Goal: Task Accomplishment & Management: Manage account settings

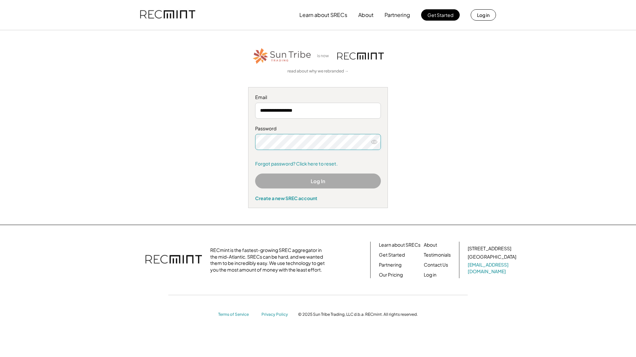
click at [220, 142] on div "**********" at bounding box center [318, 127] width 410 height 161
click at [233, 174] on div "**********" at bounding box center [318, 127] width 410 height 161
click at [280, 178] on button "Log In" at bounding box center [318, 181] width 126 height 15
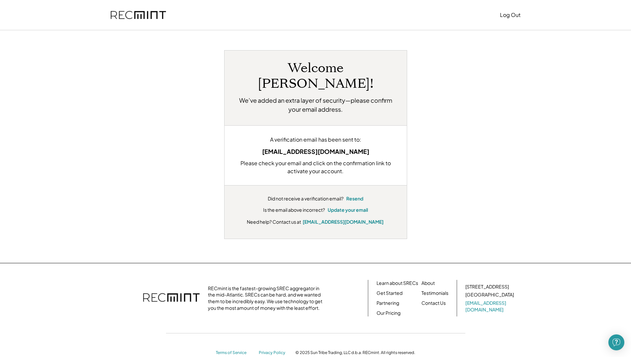
click at [190, 150] on div "Welcome Pankaj Kumar! We’ve added an extra layer of security—please confirm you…" at bounding box center [315, 144] width 412 height 189
click at [363, 207] on button "Update your email" at bounding box center [347, 210] width 40 height 7
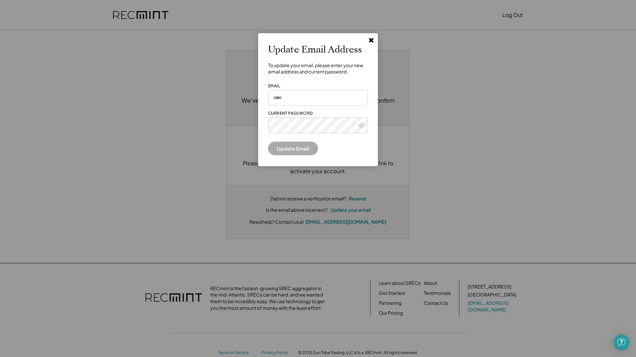
click at [284, 95] on input "email" at bounding box center [318, 98] width 100 height 16
click at [259, 142] on div "**********" at bounding box center [318, 99] width 120 height 133
click at [283, 148] on button "Update Email" at bounding box center [293, 149] width 50 height 14
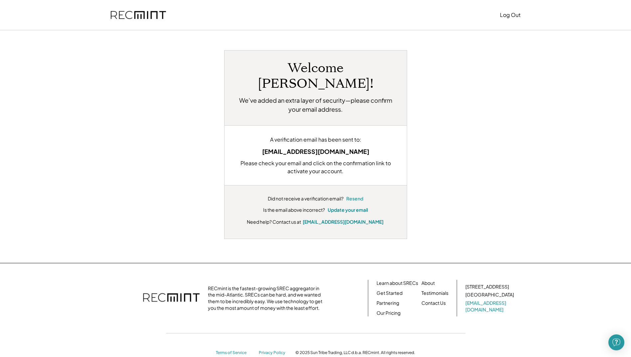
click at [357, 195] on button "Resend" at bounding box center [354, 198] width 17 height 7
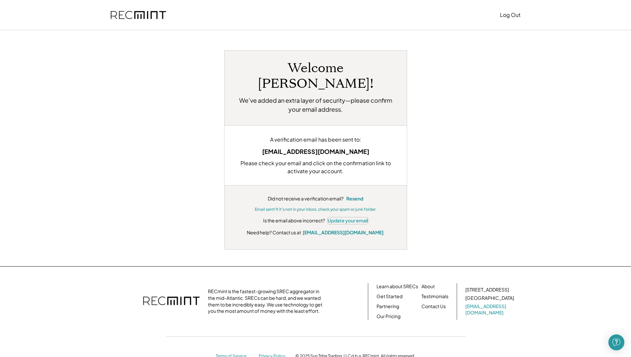
click at [349, 217] on button "Update your email" at bounding box center [347, 220] width 40 height 7
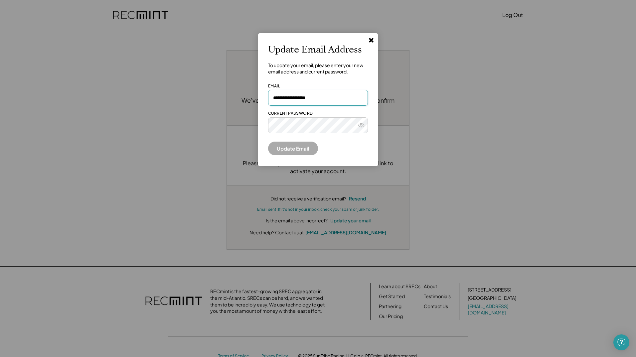
click at [313, 97] on input "**********" at bounding box center [318, 98] width 100 height 16
type input "**********"
click at [311, 122] on div at bounding box center [318, 120] width 100 height 7
click at [268, 147] on button "Update Email" at bounding box center [293, 149] width 50 height 14
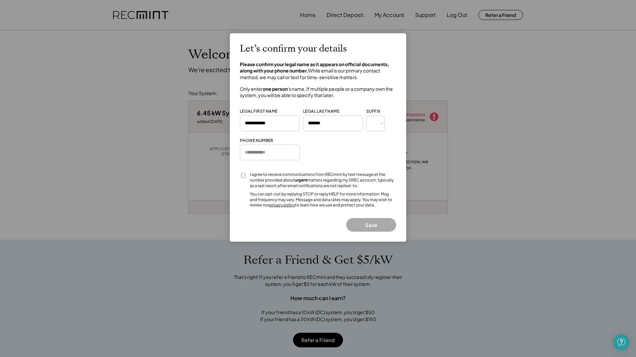
click at [264, 153] on input "input" at bounding box center [270, 152] width 60 height 16
type input "**********"
click at [319, 155] on div "Let’s confirm your details Please confirm your legal name as it appears on offi…" at bounding box center [318, 137] width 156 height 188
click at [246, 176] on div at bounding box center [243, 178] width 7 height 12
click at [377, 227] on button "Save" at bounding box center [371, 225] width 50 height 14
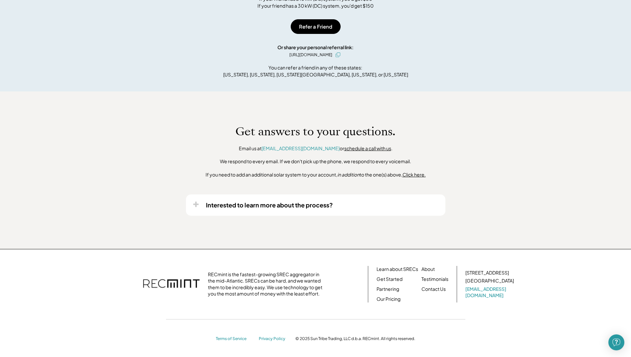
scroll to position [315, 0]
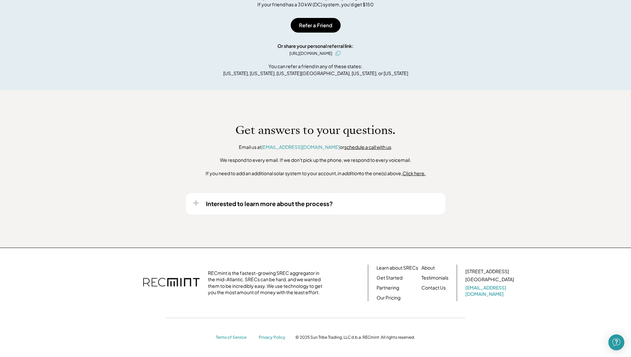
click at [196, 202] on icon at bounding box center [195, 203] width 7 height 7
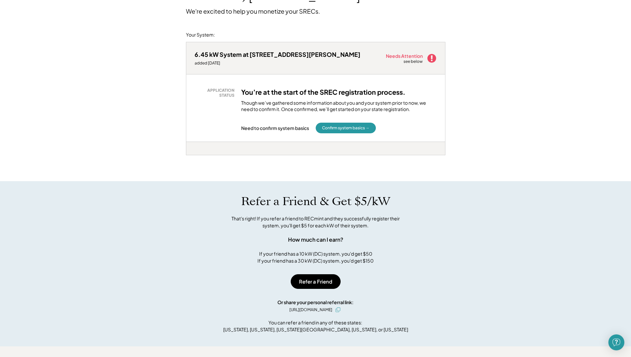
scroll to position [0, 0]
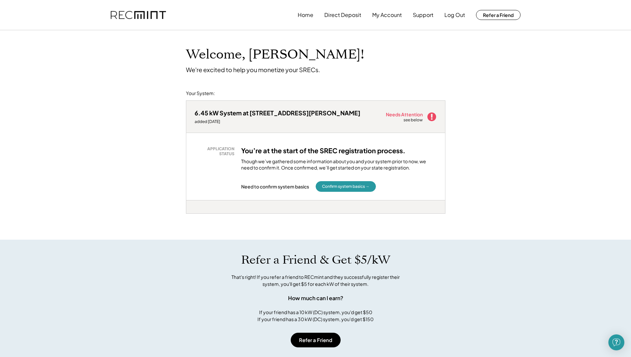
click at [431, 117] on icon at bounding box center [431, 117] width 10 height 10
click at [360, 189] on button "Confirm system basics →" at bounding box center [345, 186] width 60 height 11
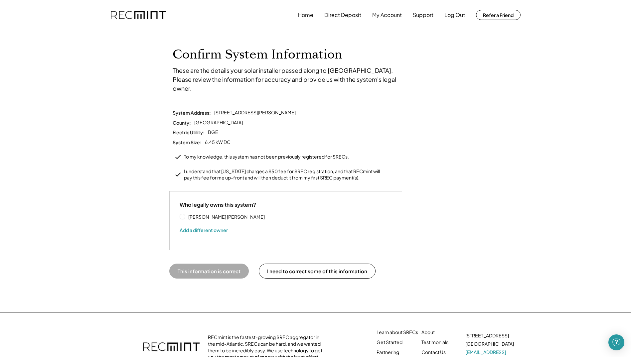
click at [199, 214] on label "[PERSON_NAME] [PERSON_NAME]" at bounding box center [226, 216] width 80 height 5
click at [205, 168] on div "I understand that [US_STATE] charges a $50 fee for SREC registration, and that …" at bounding box center [283, 174] width 199 height 13
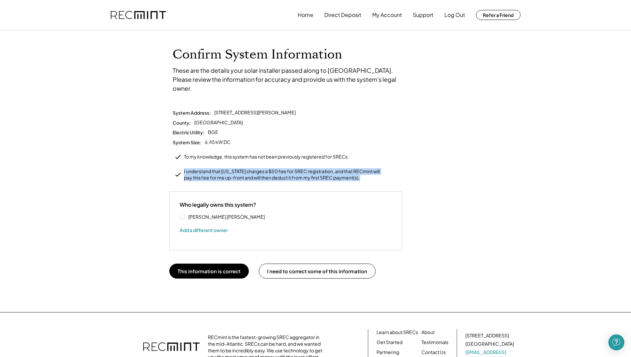
click at [205, 168] on div "I understand that Maryland charges a $50 fee for SREC registration, and that RE…" at bounding box center [283, 174] width 199 height 13
copy div "I understand that Maryland charges a $50 fee for SREC registration, and that RE…"
click at [218, 168] on div "I understand that Maryland charges a $50 fee for SREC registration, and that RE…" at bounding box center [283, 174] width 199 height 13
drag, startPoint x: 219, startPoint y: 162, endPoint x: 329, endPoint y: 160, distance: 109.4
click at [329, 168] on div "I understand that Maryland charges a $50 fee for SREC registration, and that RE…" at bounding box center [283, 174] width 199 height 13
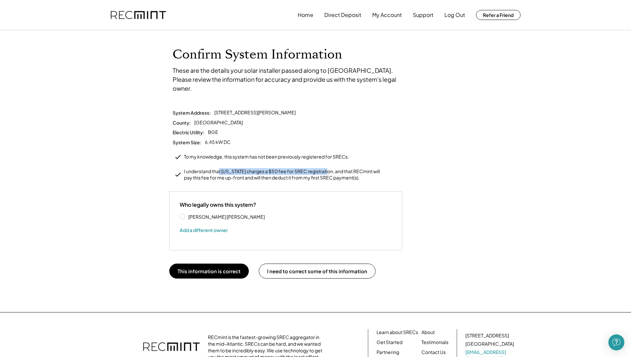
copy div "t Maryland charges a $50 fee for SREC registration"
click at [218, 264] on button "This information is correct" at bounding box center [208, 271] width 79 height 15
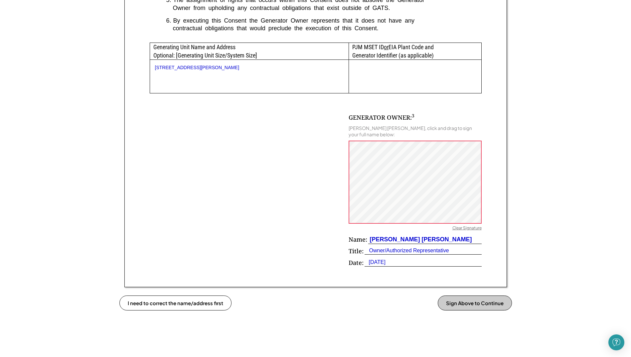
scroll to position [366, 0]
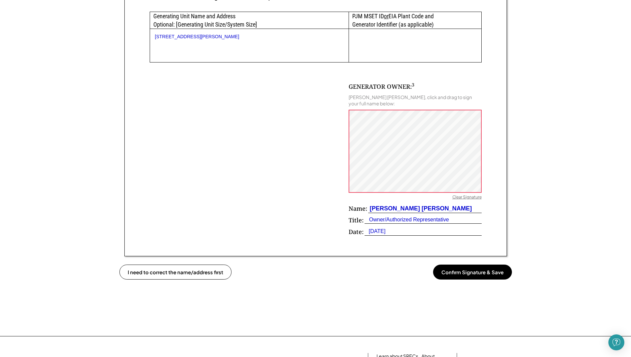
click at [458, 197] on div "Clear Signature" at bounding box center [466, 197] width 29 height 7
click at [464, 275] on button "Confirm Signature & Save" at bounding box center [472, 272] width 79 height 15
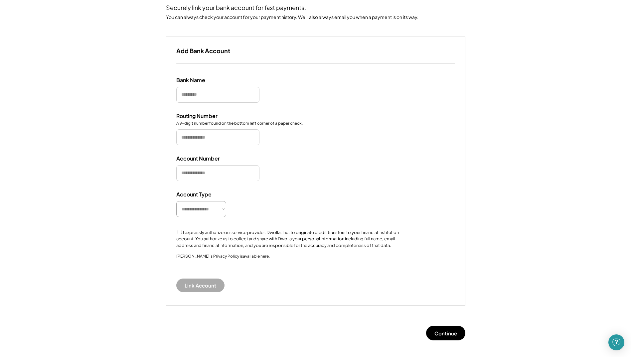
scroll to position [66, 0]
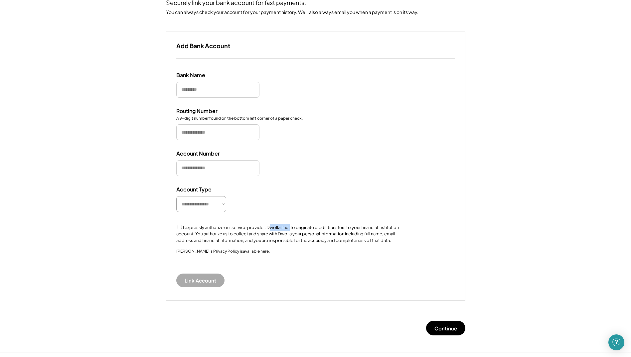
drag, startPoint x: 267, startPoint y: 228, endPoint x: 289, endPoint y: 227, distance: 21.3
click at [289, 227] on label "I expressly authorize our service provider, Dwolla, Inc. to originate credit tr…" at bounding box center [287, 234] width 222 height 18
copy label "Dwolla, Inc"
click at [207, 88] on input "input" at bounding box center [217, 90] width 83 height 16
click at [193, 131] on input "input" at bounding box center [217, 132] width 83 height 16
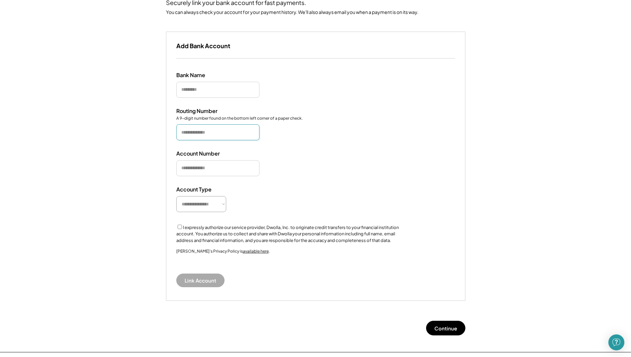
click at [192, 168] on input "input" at bounding box center [217, 168] width 83 height 16
click at [197, 210] on select "**********" at bounding box center [201, 204] width 50 height 16
select select "*********"
click at [176, 196] on select "**********" at bounding box center [201, 204] width 50 height 16
click at [196, 93] on input "input" at bounding box center [217, 90] width 83 height 16
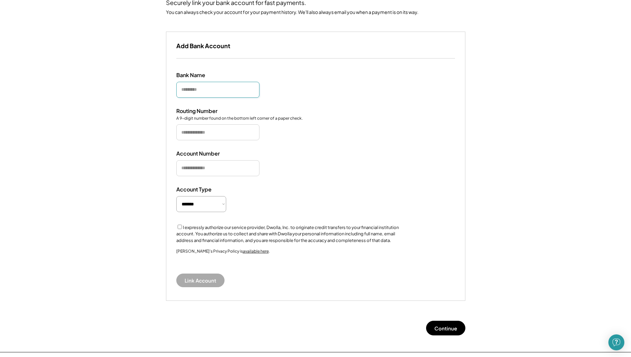
click at [210, 93] on input "input" at bounding box center [217, 90] width 83 height 16
click at [200, 133] on input "input" at bounding box center [217, 132] width 83 height 16
click at [200, 170] on input "input" at bounding box center [217, 168] width 83 height 16
paste input "**********"
type input "**********"
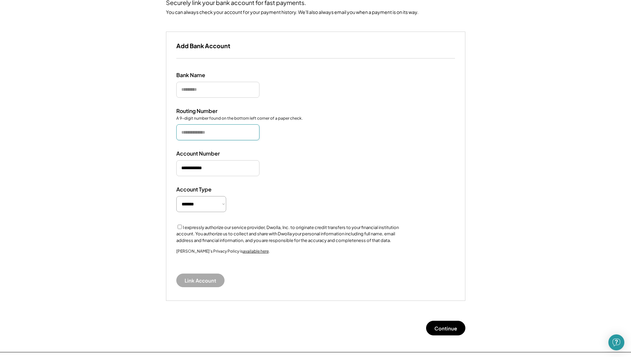
click at [200, 130] on input "input" at bounding box center [217, 132] width 83 height 16
paste input "*********"
type input "*********"
click at [204, 92] on input "input" at bounding box center [217, 90] width 83 height 16
click at [188, 93] on input "input" at bounding box center [217, 90] width 83 height 16
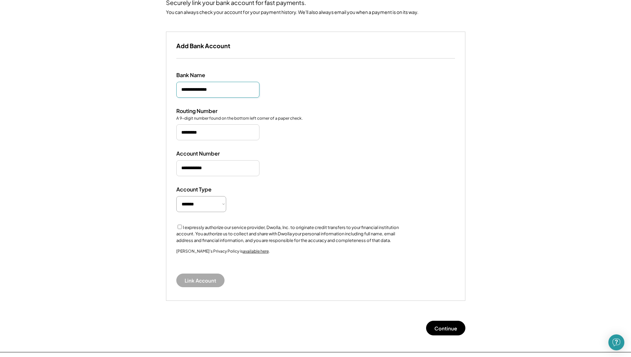
type input "**********"
click at [206, 226] on label "I expressly authorize our service provider, Dwolla, Inc. to originate credit tr…" at bounding box center [287, 234] width 222 height 18
click at [207, 280] on button "Link Account" at bounding box center [200, 281] width 48 height 14
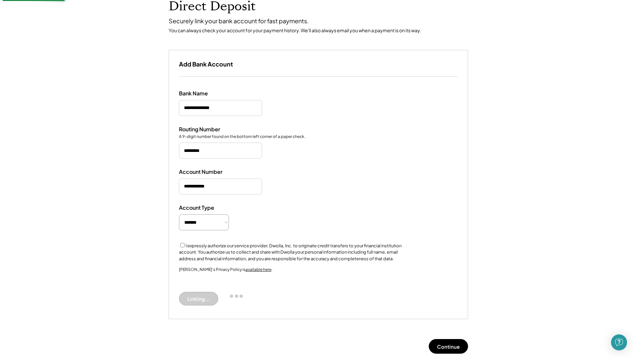
scroll to position [47, 0]
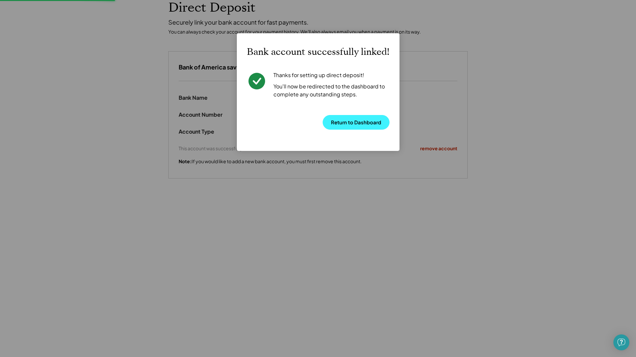
click at [358, 124] on button "Return to Dashboard" at bounding box center [355, 122] width 67 height 15
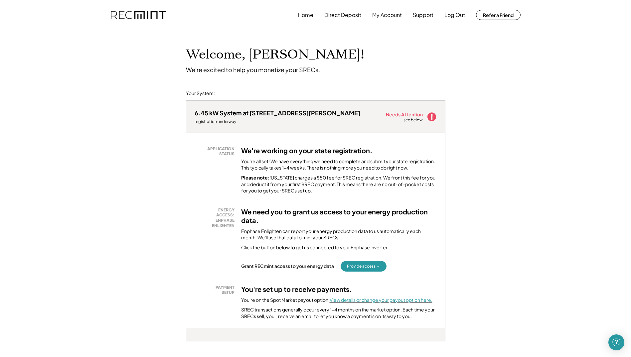
click at [377, 301] on font "View details or change your payout option here." at bounding box center [380, 300] width 103 height 6
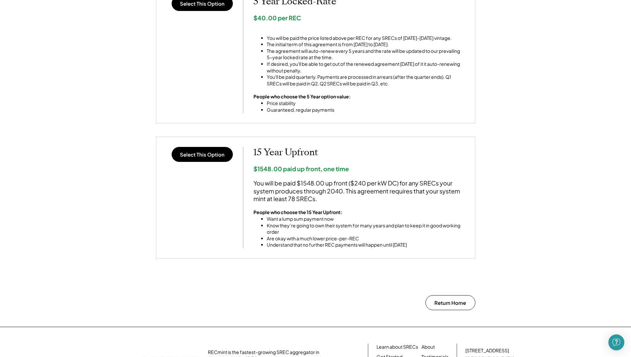
scroll to position [465, 0]
click at [452, 302] on button "Return Home" at bounding box center [450, 302] width 50 height 15
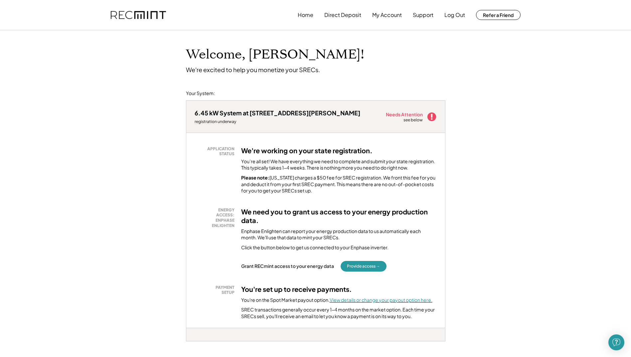
click at [382, 300] on font "View details or change your payout option here." at bounding box center [380, 300] width 103 height 6
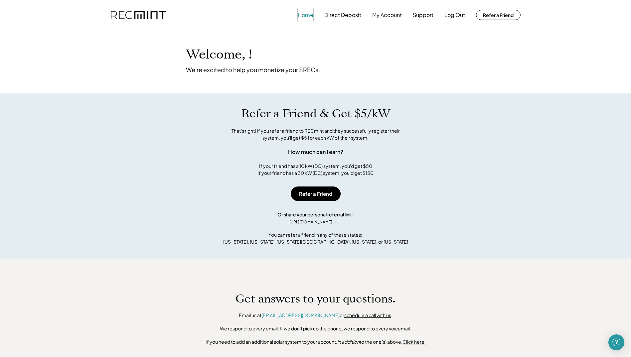
click at [303, 21] on button "Home" at bounding box center [305, 14] width 16 height 13
click at [304, 17] on button "Home" at bounding box center [305, 14] width 16 height 13
click at [303, 14] on button "Home" at bounding box center [305, 14] width 16 height 13
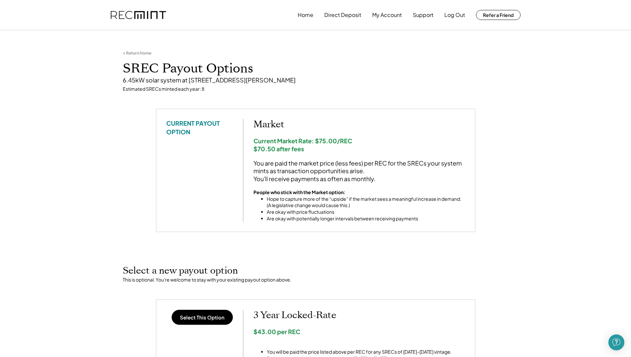
click at [281, 147] on div "Current Market Rate: $75.00/REC $70.50 after fees" at bounding box center [358, 145] width 211 height 16
drag, startPoint x: 281, startPoint y: 147, endPoint x: 260, endPoint y: 143, distance: 20.9
click at [260, 143] on div "Current Market Rate: $75.00/REC $70.50 after fees" at bounding box center [358, 145] width 211 height 16
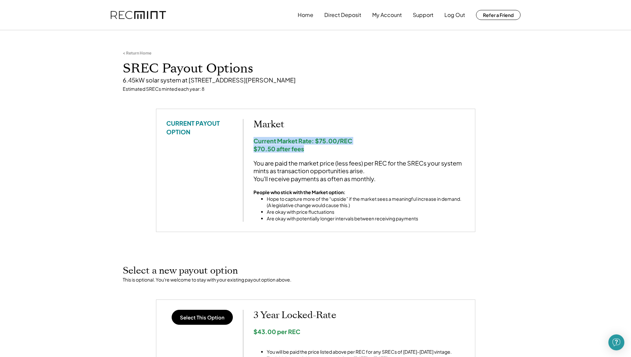
drag, startPoint x: 254, startPoint y: 140, endPoint x: 308, endPoint y: 151, distance: 55.9
click at [308, 151] on div "Current Market Rate: $75.00/REC $70.50 after fees" at bounding box center [358, 145] width 211 height 16
copy div "Current Market Rate: $75.00/REC $70.50 after fees"
click at [274, 125] on h2 "Market" at bounding box center [358, 124] width 211 height 11
click at [139, 54] on div "< Return Home" at bounding box center [137, 53] width 29 height 5
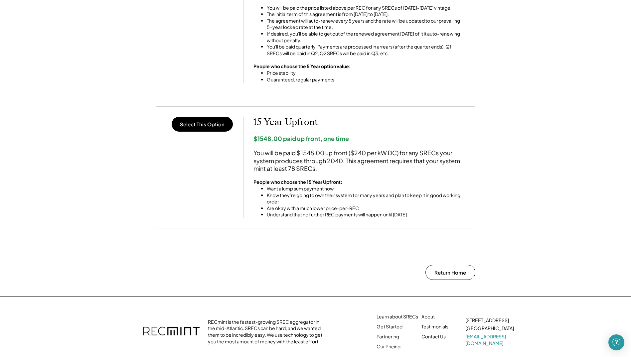
scroll to position [544, 0]
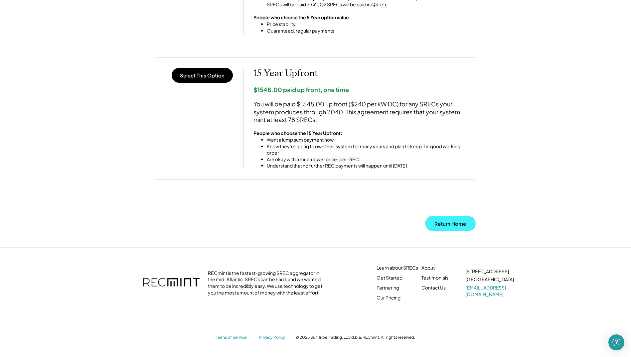
click at [439, 225] on button "Return Home" at bounding box center [450, 223] width 50 height 15
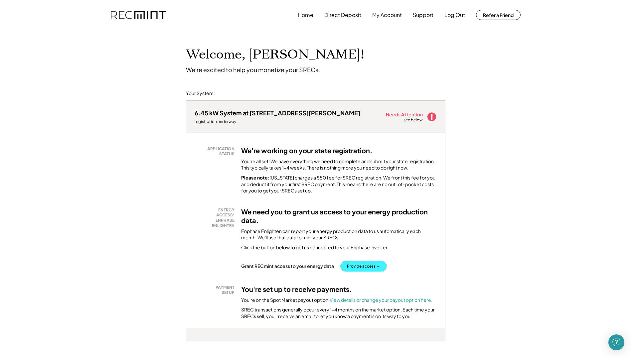
click at [366, 263] on button "Provide access →" at bounding box center [363, 266] width 46 height 11
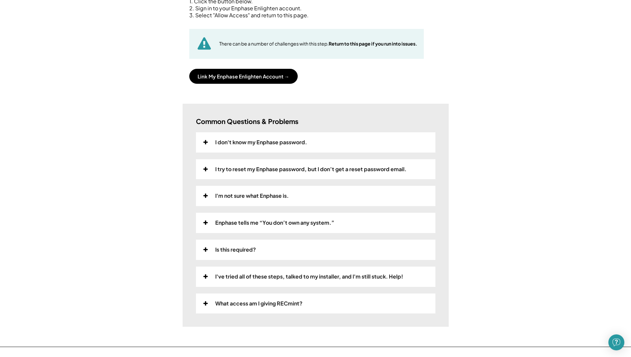
scroll to position [100, 0]
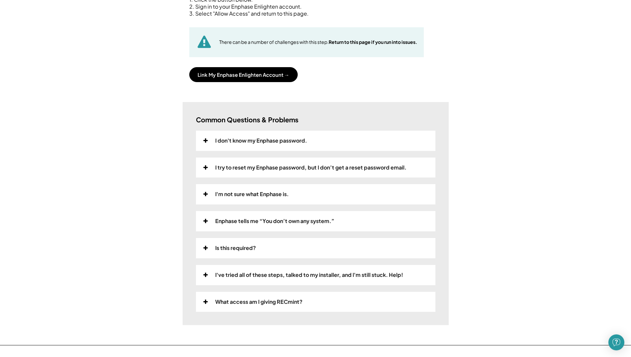
click at [230, 251] on div "Is this required?" at bounding box center [235, 248] width 41 height 7
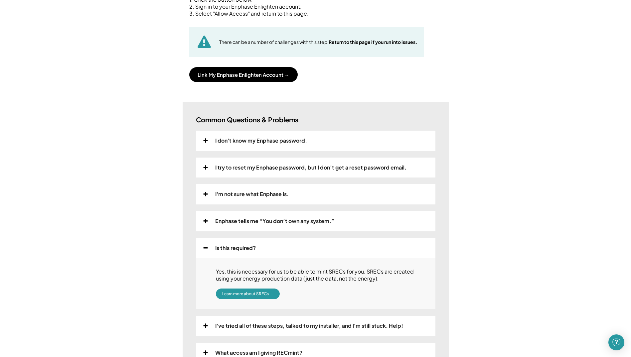
click at [230, 251] on div "Is this required?" at bounding box center [235, 248] width 41 height 7
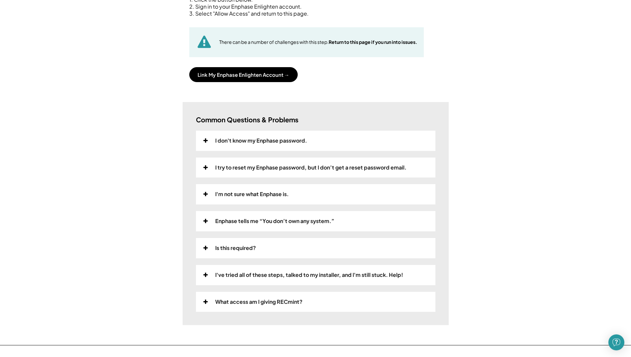
click at [249, 223] on div "Enphase tells me “You don’t own any system.”" at bounding box center [274, 221] width 119 height 7
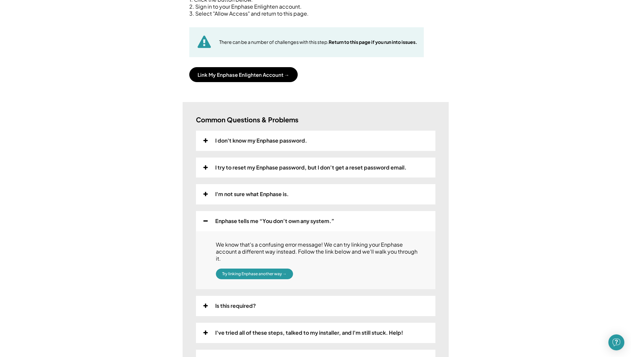
click at [249, 223] on div "Enphase tells me “You don’t own any system.”" at bounding box center [274, 221] width 119 height 7
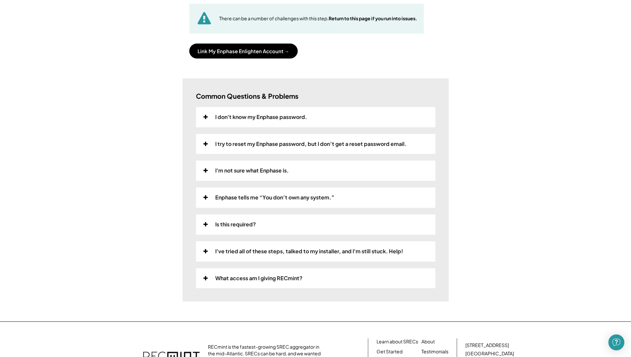
scroll to position [133, 0]
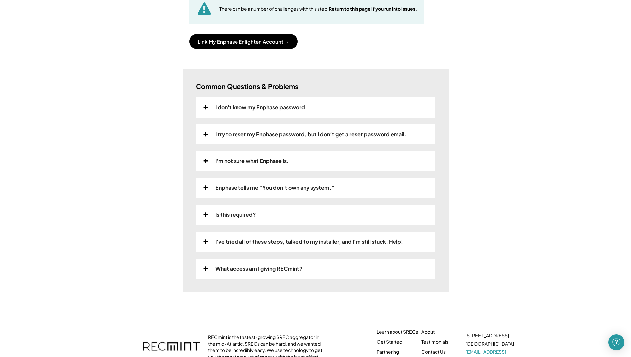
click at [251, 269] on div "What access am I giving RECmint?" at bounding box center [258, 268] width 87 height 7
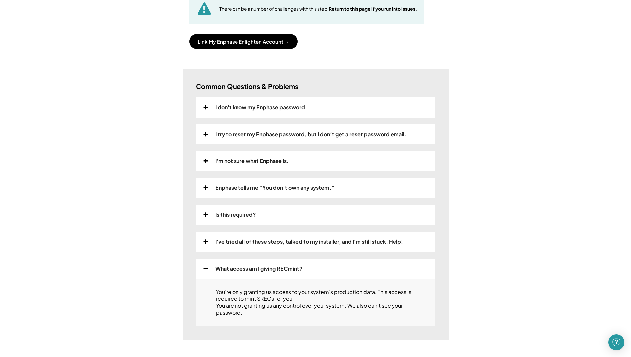
click at [251, 269] on div "What access am I giving RECmint?" at bounding box center [258, 268] width 87 height 7
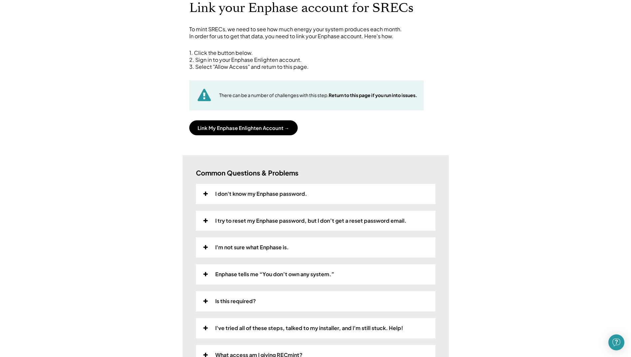
scroll to position [0, 0]
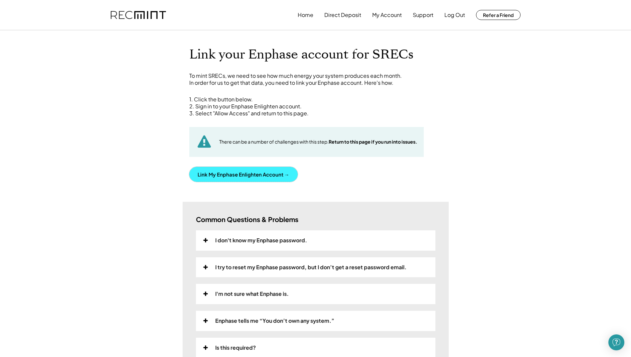
click at [259, 176] on button "Link My Enphase Enlighten Account →" at bounding box center [243, 174] width 108 height 15
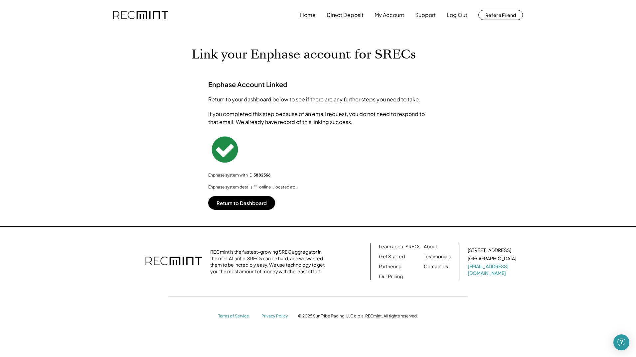
drag, startPoint x: 237, startPoint y: 201, endPoint x: 197, endPoint y: 187, distance: 42.9
click at [197, 187] on div "Home Direct Deposit My Account Support Log Out Refer a Friend Link your Enphase…" at bounding box center [318, 178] width 636 height 357
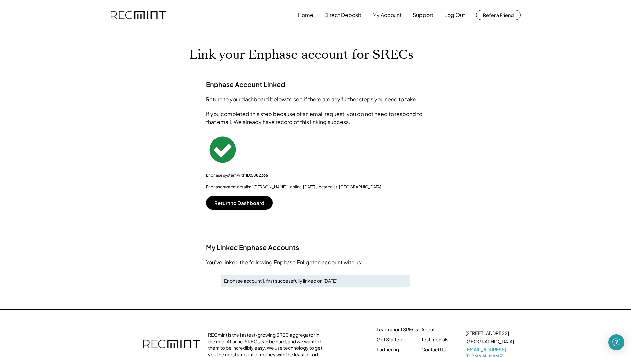
click at [233, 175] on div "Enphase system with ID: 5882366" at bounding box center [315, 175] width 219 height 5
copy div "Enphase system with ID: 5882366"
click at [253, 205] on button "Return to Dashboard" at bounding box center [239, 203] width 67 height 14
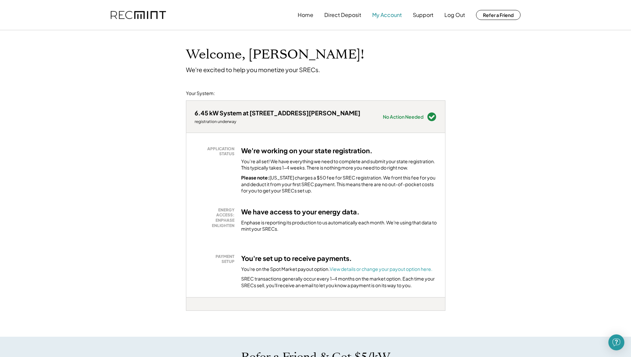
click at [385, 17] on button "My Account" at bounding box center [387, 14] width 30 height 13
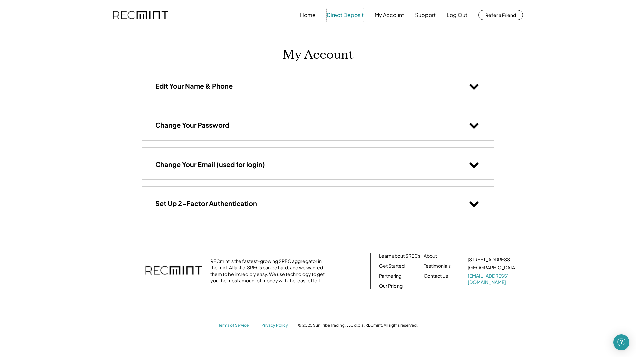
click at [341, 16] on button "Direct Deposit" at bounding box center [344, 14] width 37 height 13
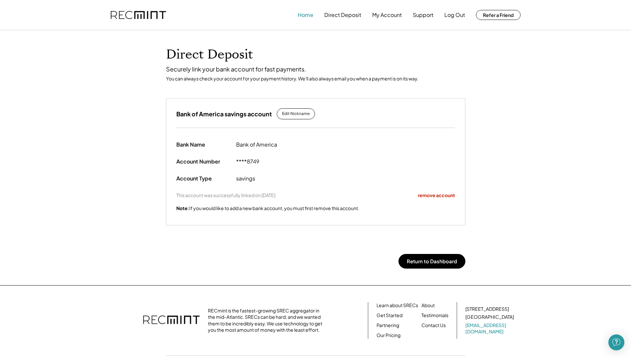
click at [308, 19] on button "Home" at bounding box center [305, 14] width 16 height 13
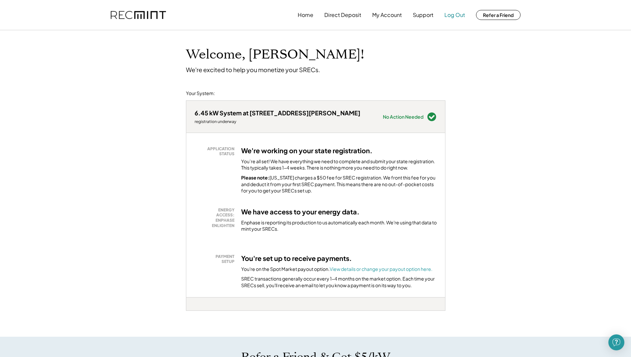
click at [455, 14] on button "Log Out" at bounding box center [454, 14] width 21 height 13
